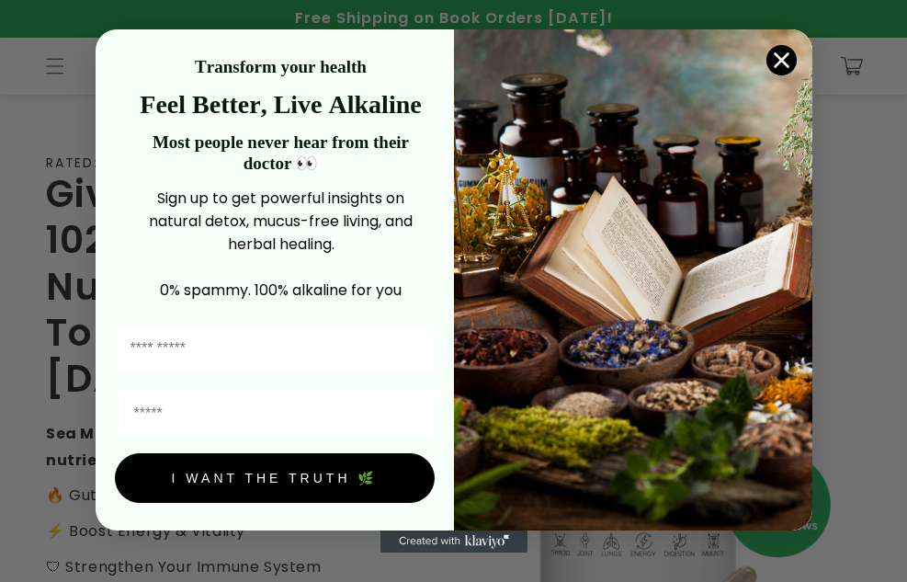
drag, startPoint x: 785, startPoint y: 59, endPoint x: 797, endPoint y: 40, distance: 23.2
click at [368, 59] on circle "Close dialog" at bounding box center [780, 60] width 30 height 30
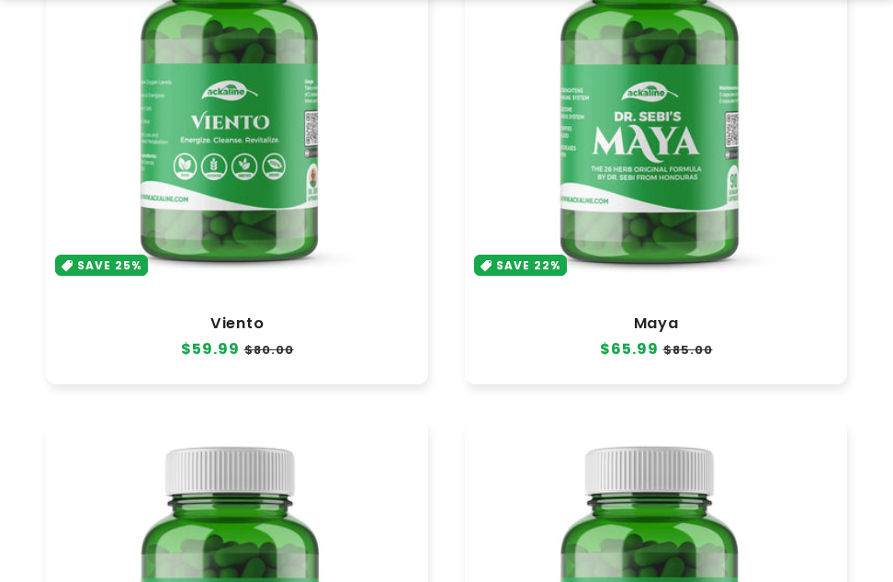
scroll to position [1011, 0]
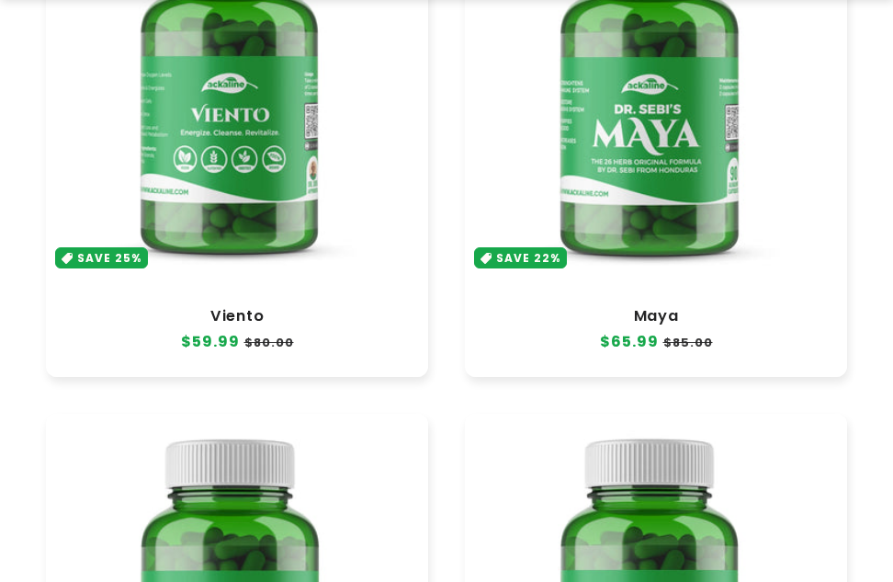
click at [368, 307] on link "Maya" at bounding box center [655, 316] width 345 height 18
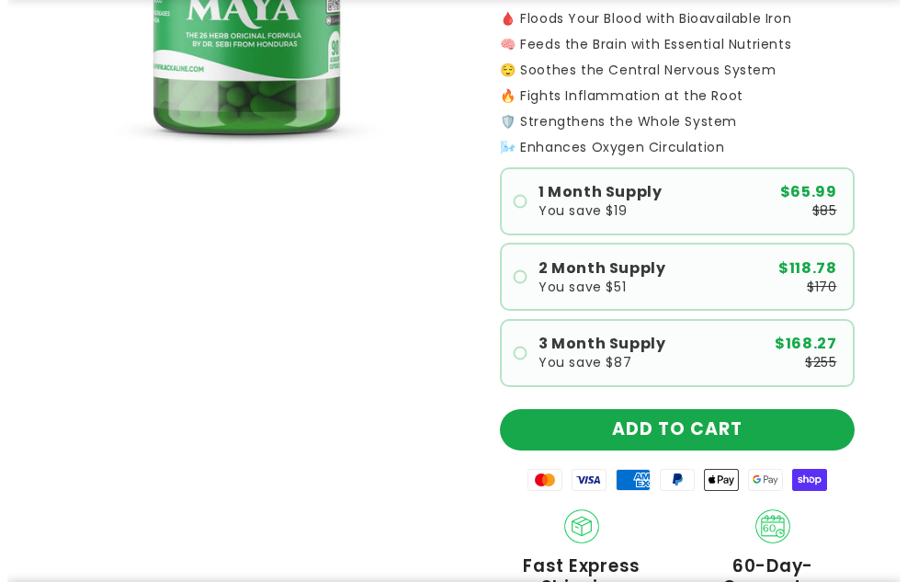
scroll to position [367, 0]
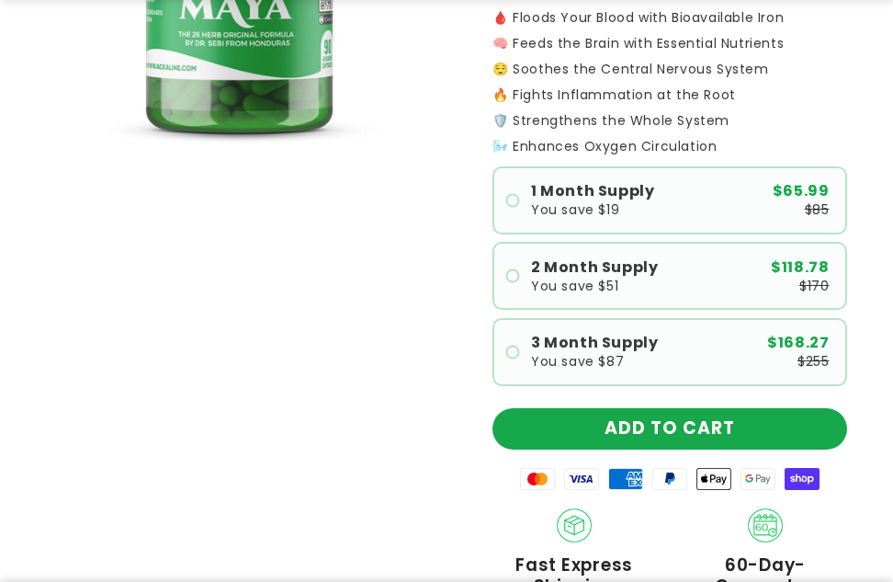
click at [684, 449] on product-info "Rated 4.9 | 368+ Reviews Maya - Dr. Sebi Original Formula Regular price $65.99 …" at bounding box center [669, 371] width 355 height 1223
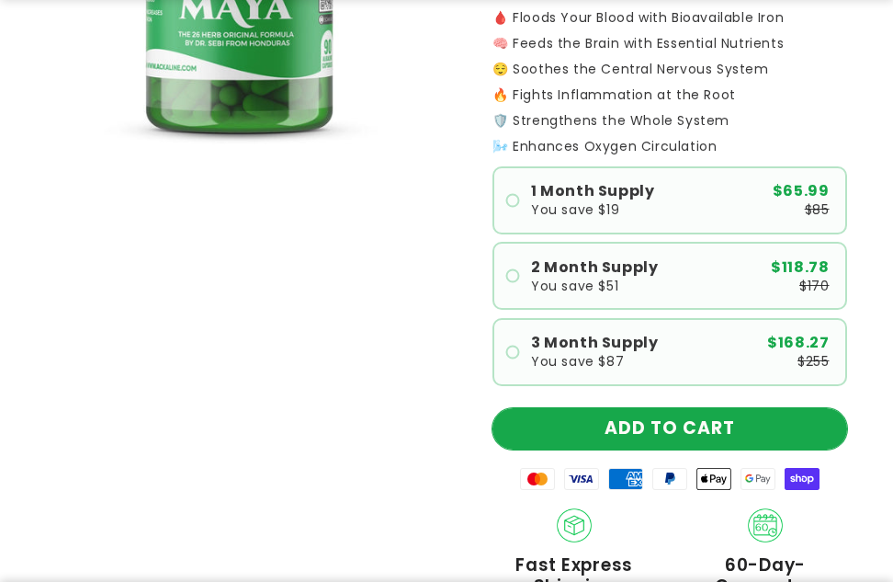
click at [684, 435] on button "ADD TO CART" at bounding box center [669, 428] width 355 height 41
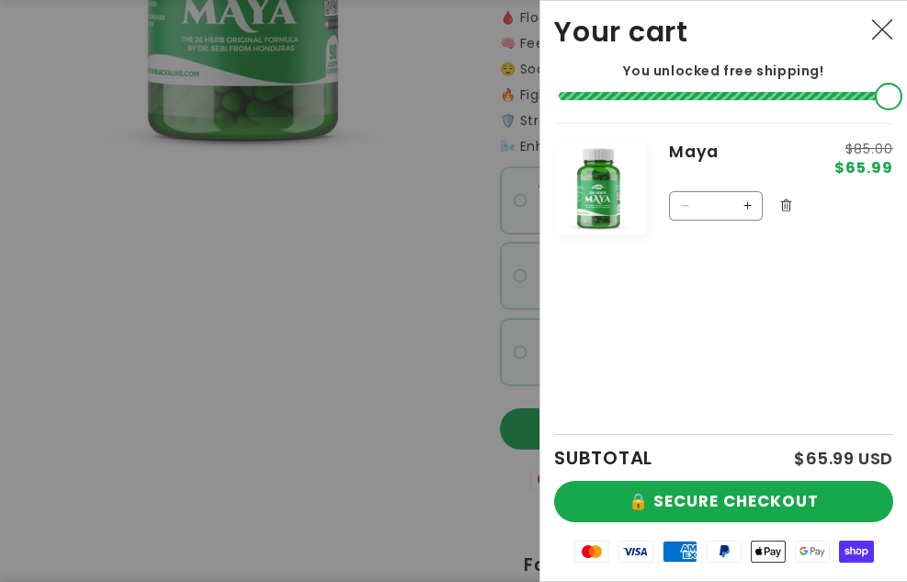
click at [748, 207] on button "Increase quantity for Maya" at bounding box center [746, 205] width 29 height 29
type input "*"
click at [764, 480] on button "🔒 SECURE CHECKOUT" at bounding box center [723, 500] width 339 height 41
